Goal: Task Accomplishment & Management: Manage account settings

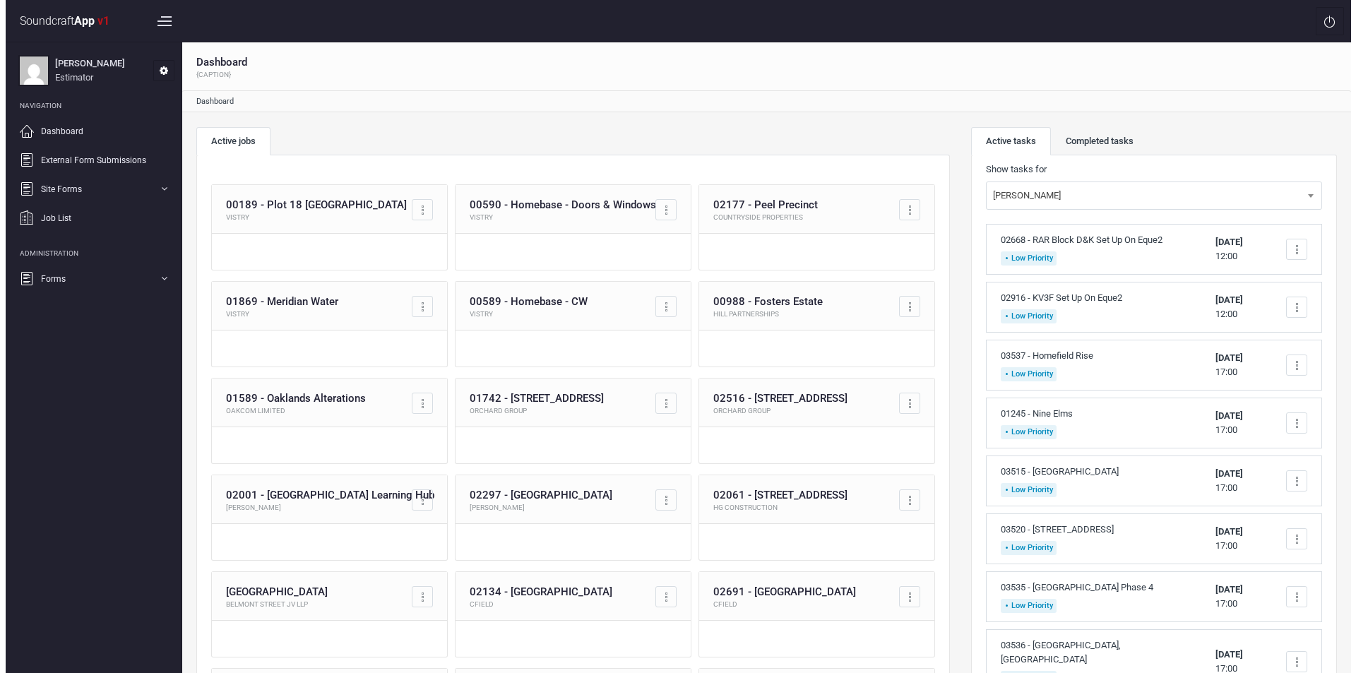
scroll to position [142, 0]
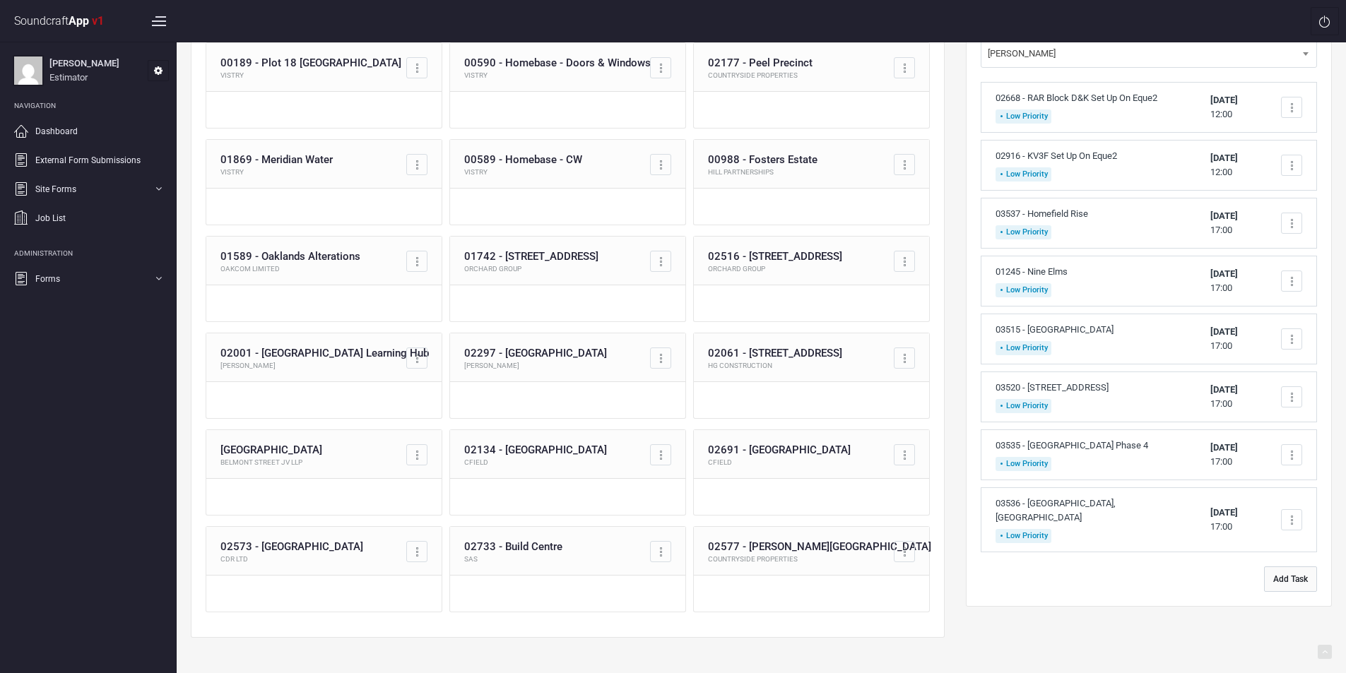
click at [1285, 566] on button "Add Task" at bounding box center [1290, 578] width 53 height 25
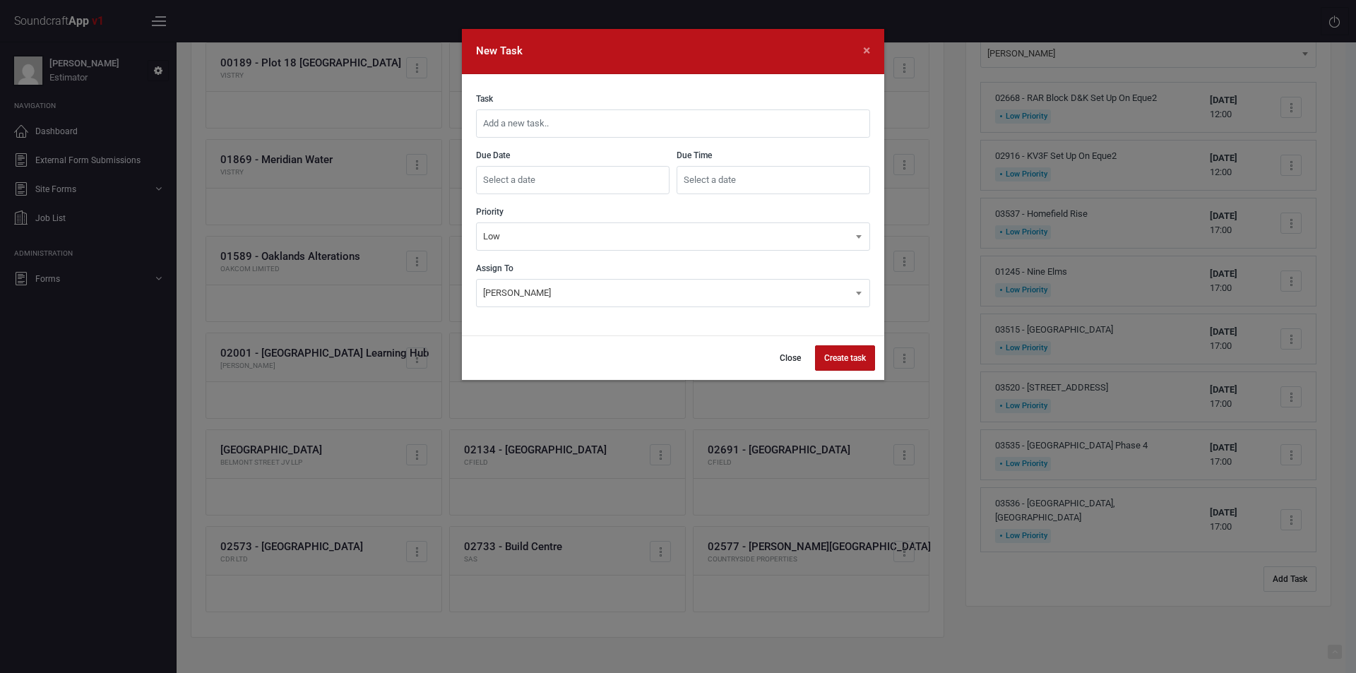
click at [712, 126] on input "text" at bounding box center [673, 123] width 394 height 28
type input "03238 - NWCC West Requote Doors Split With Prelims"
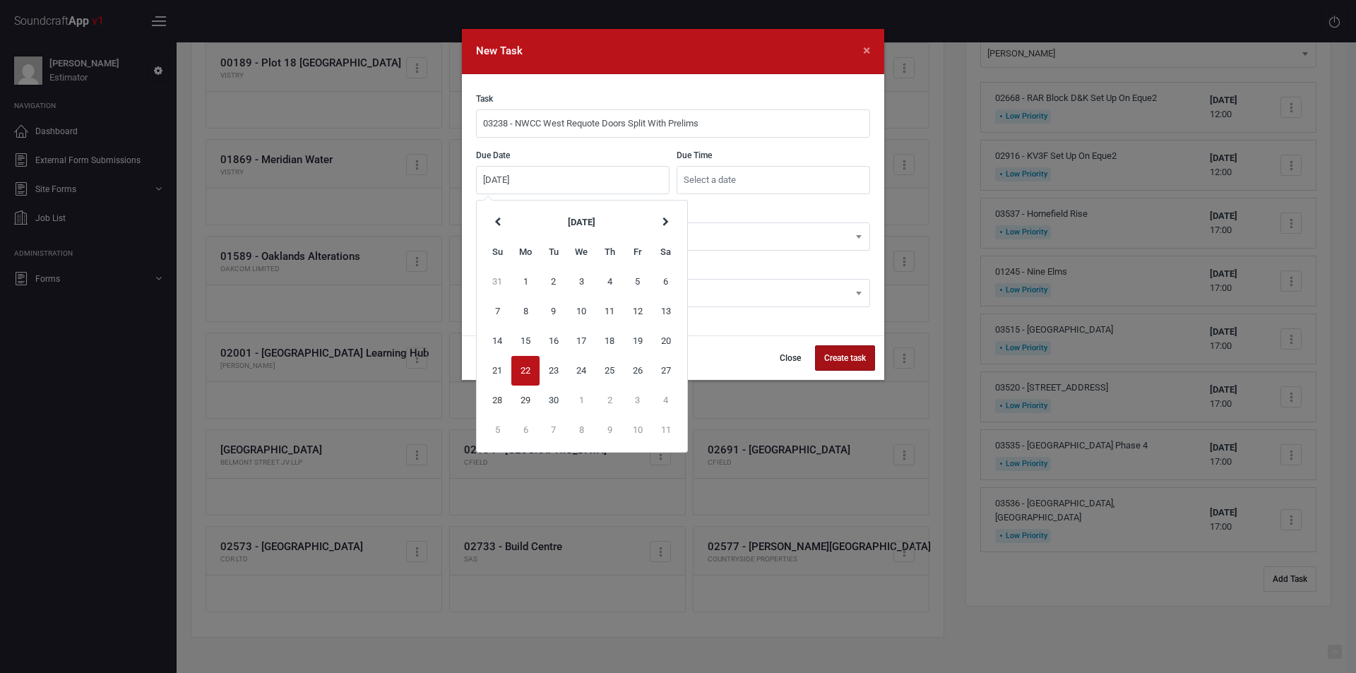
type input "[DATE]"
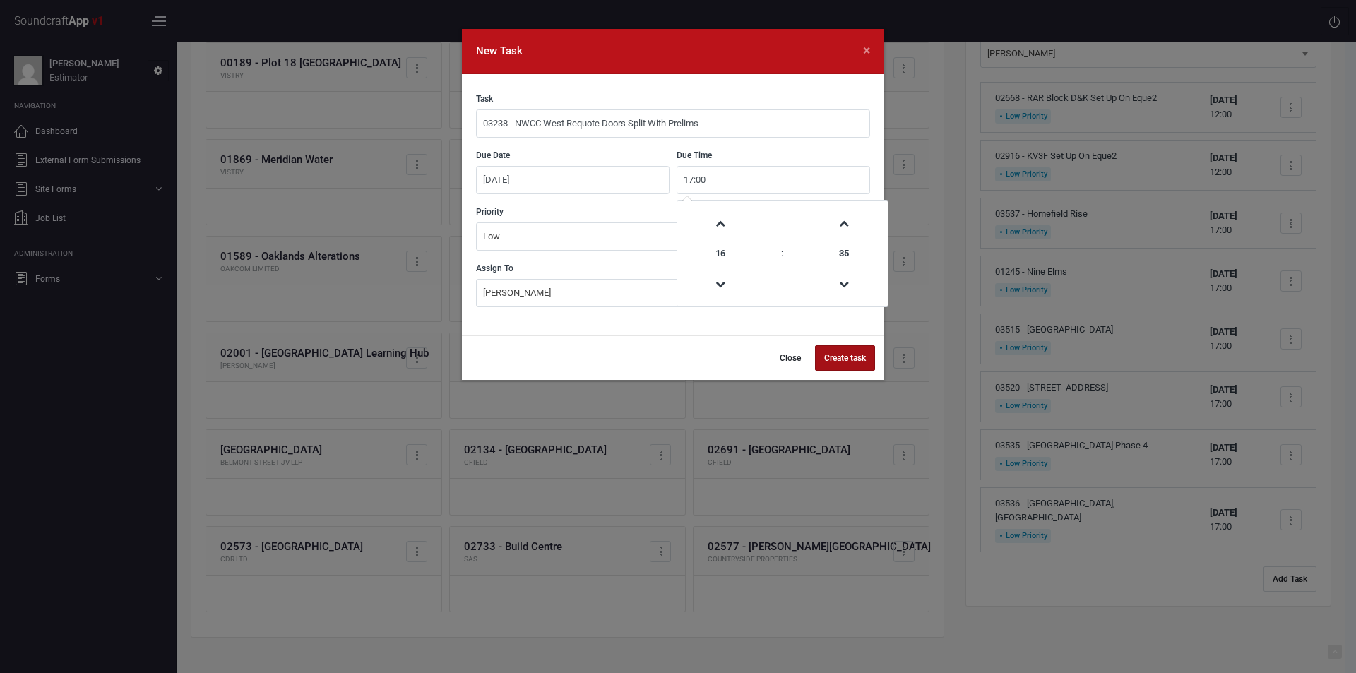
type input "17:00"
click at [853, 358] on button "Create task" at bounding box center [845, 357] width 60 height 25
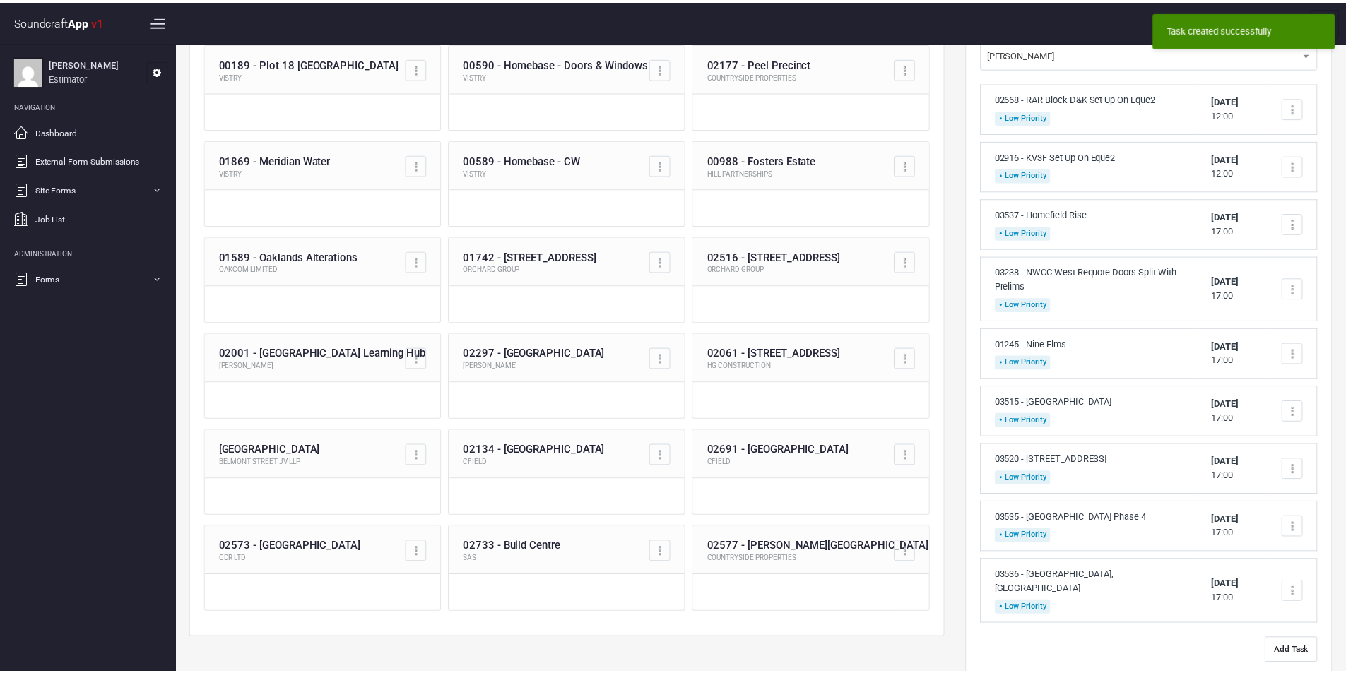
scroll to position [0, 0]
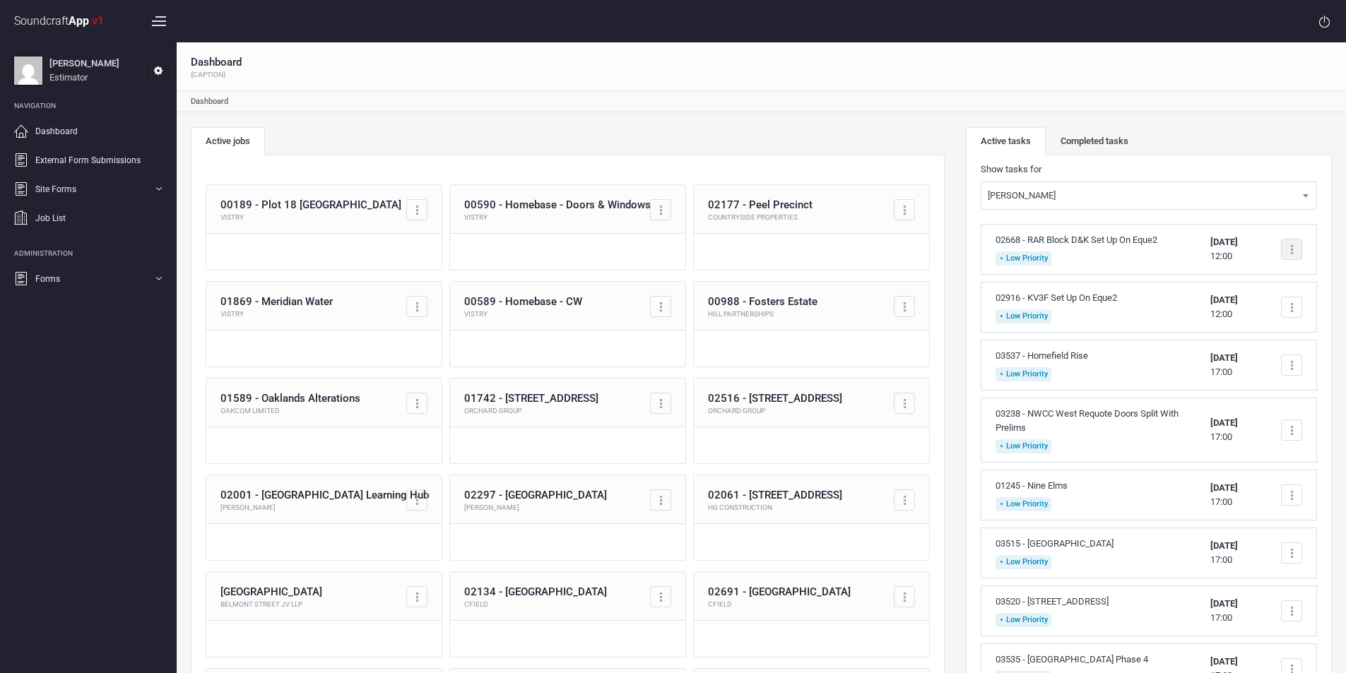
click at [1286, 249] on div at bounding box center [1291, 249] width 21 height 21
drag, startPoint x: 1212, startPoint y: 318, endPoint x: 1144, endPoint y: 313, distance: 68.0
click at [1212, 319] on link "Edit task" at bounding box center [1231, 321] width 140 height 28
type input "02668 - RAR Block D&K Set Up On Eque2"
type input "[DATE]"
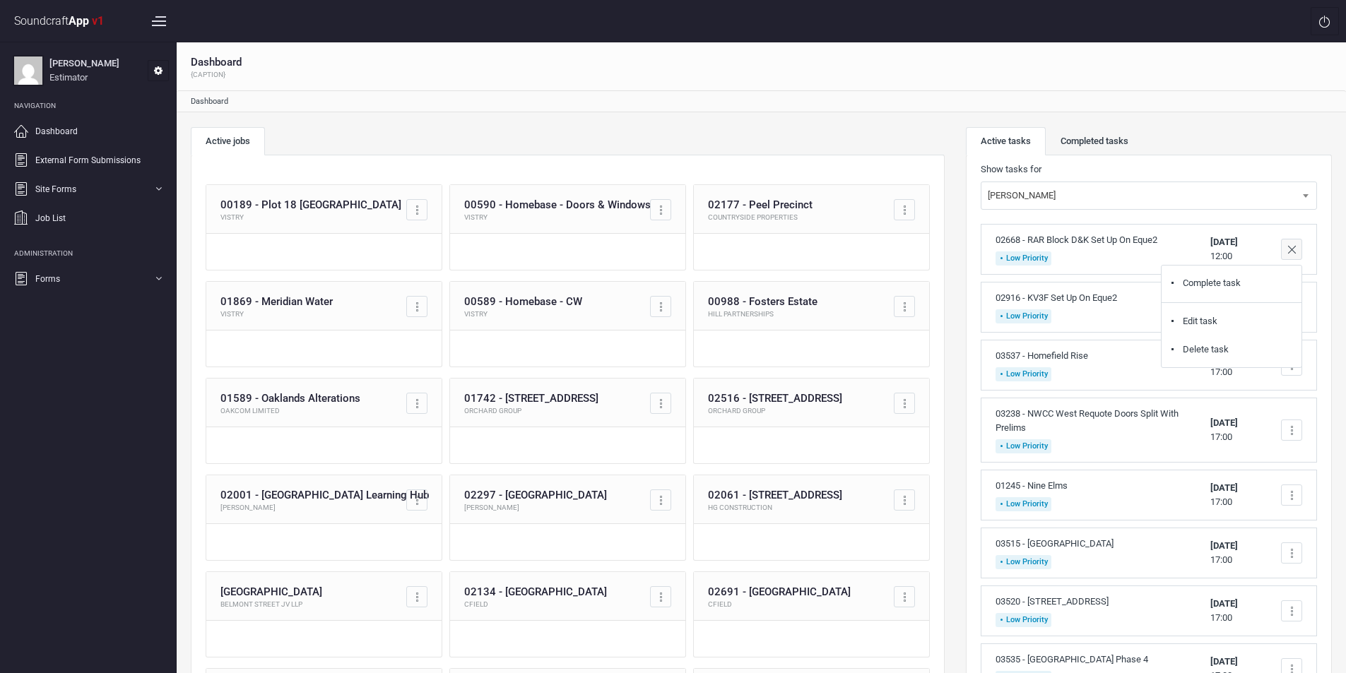
type input "12:00"
select select "18"
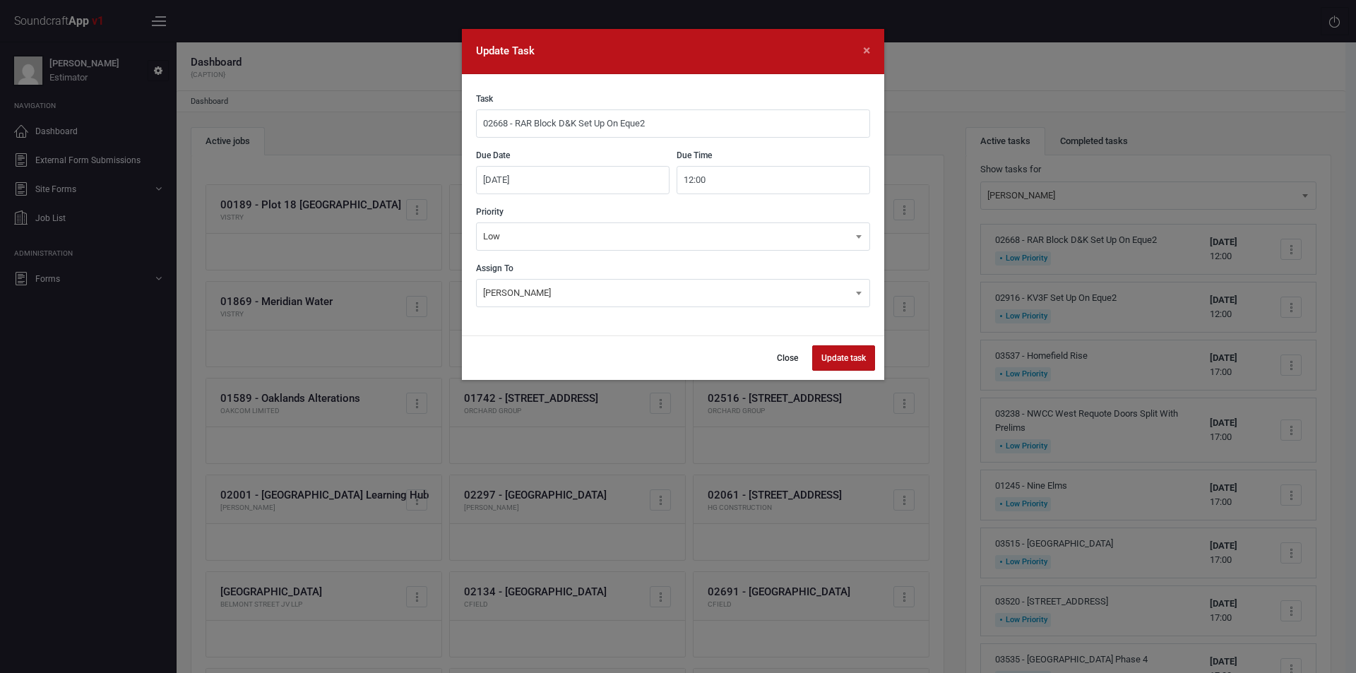
click at [492, 183] on input "[DATE]" at bounding box center [573, 180] width 194 height 28
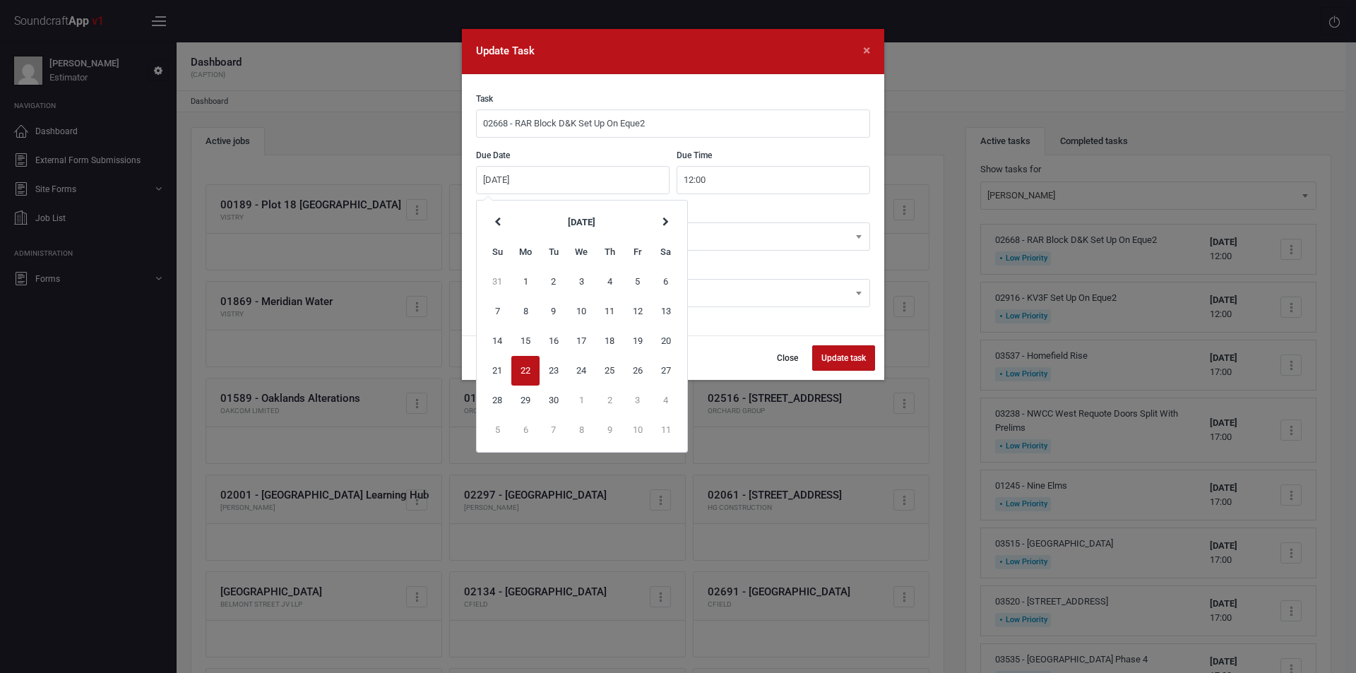
type input "[DATE]"
click at [812, 345] on button "Update task" at bounding box center [843, 357] width 63 height 25
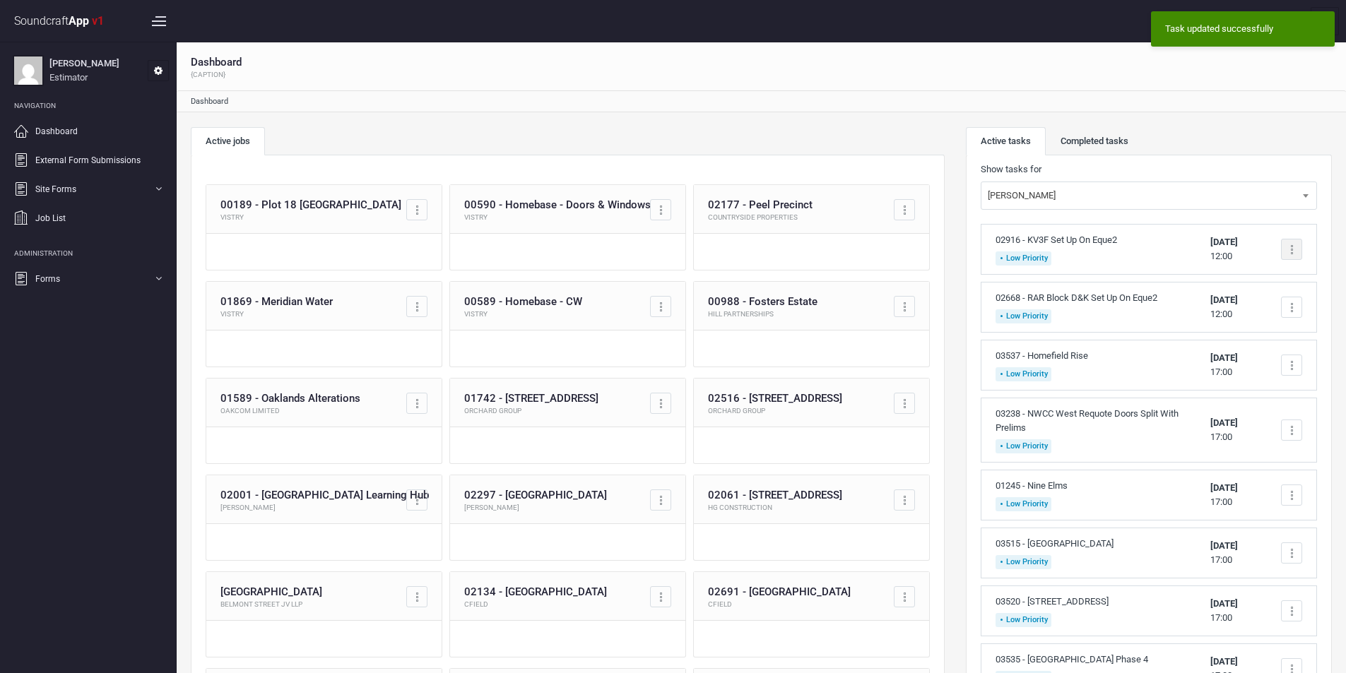
click at [1300, 248] on div at bounding box center [1291, 249] width 21 height 21
click at [1194, 321] on link "Edit task" at bounding box center [1231, 321] width 140 height 28
type input "02916 - KV3F Set Up On Eque2"
type input "[DATE]"
type input "12:00"
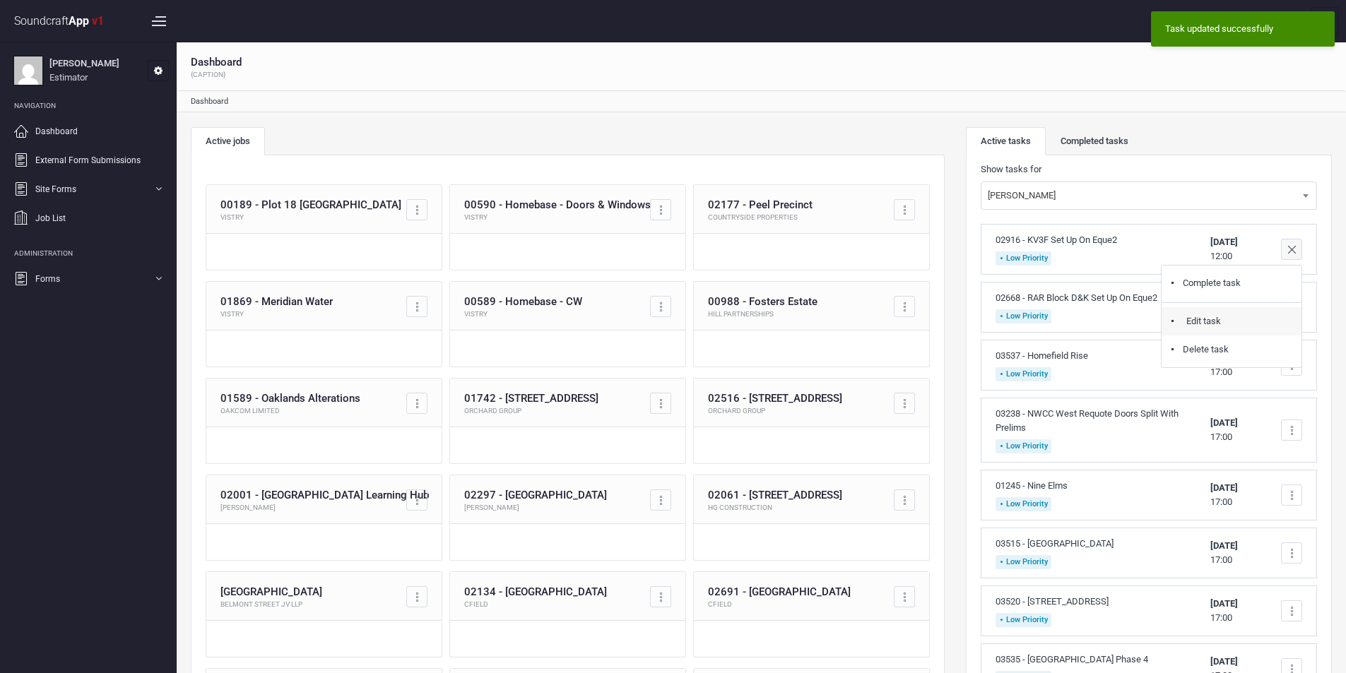
select select "18"
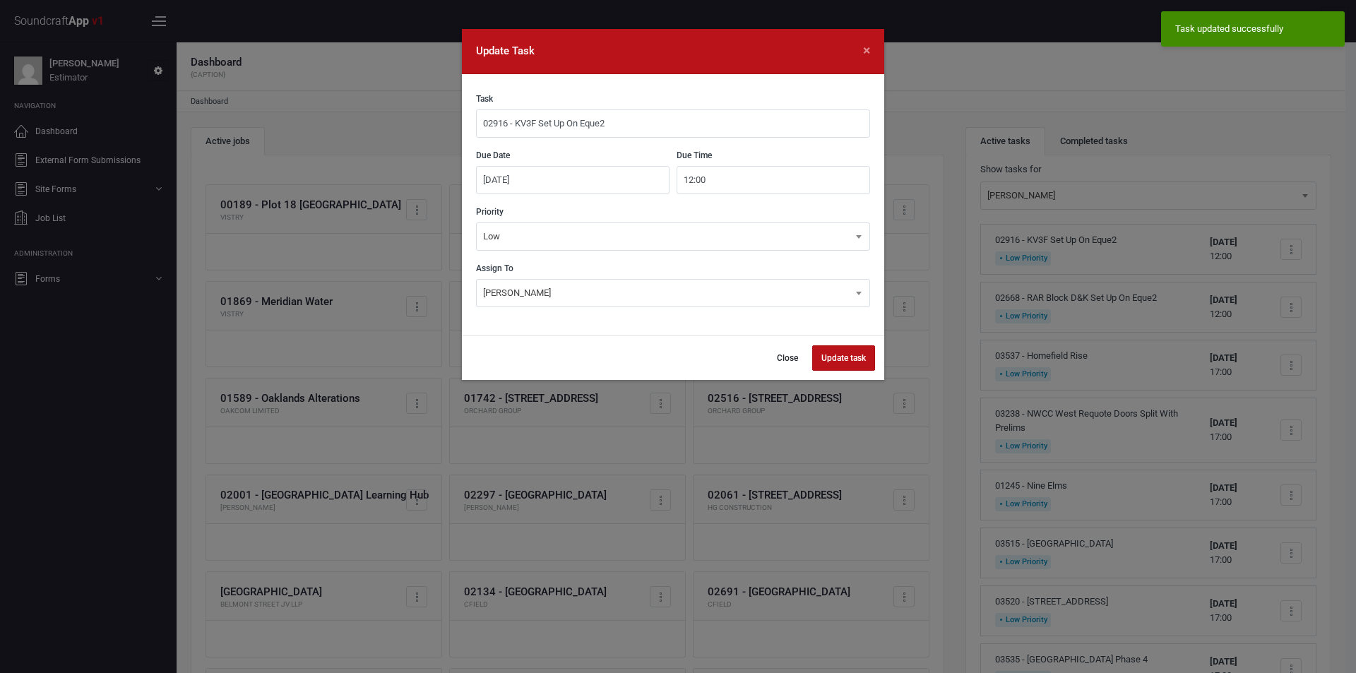
click at [488, 177] on input "[DATE]" at bounding box center [573, 180] width 194 height 28
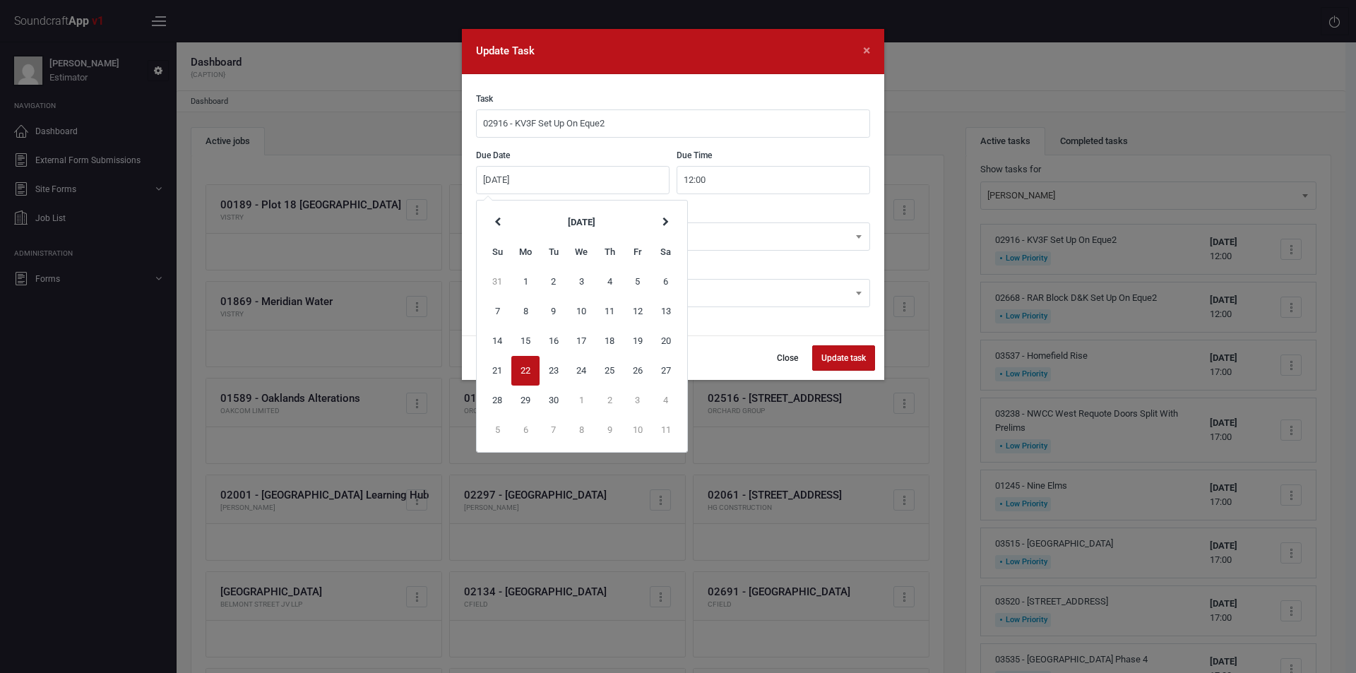
type input "[DATE]"
click at [812, 345] on button "Update task" at bounding box center [843, 357] width 63 height 25
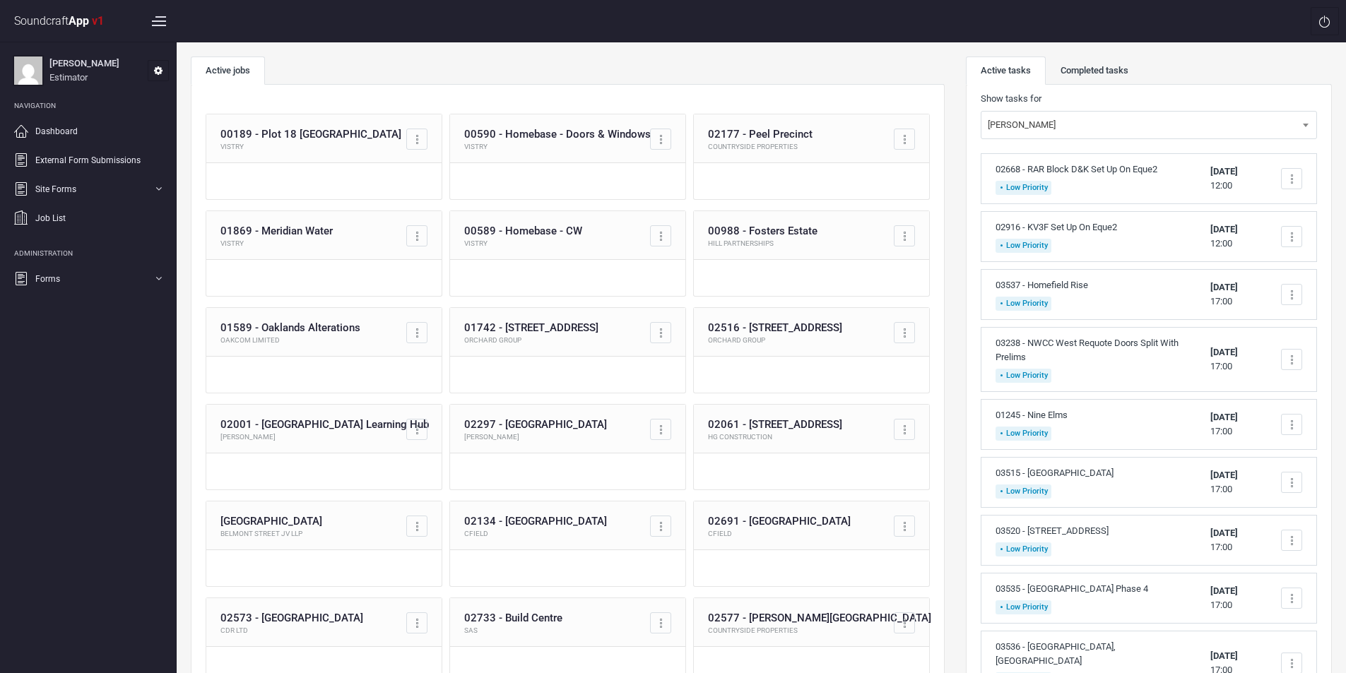
scroll to position [141, 0]
